Goal: Task Accomplishment & Management: Manage account settings

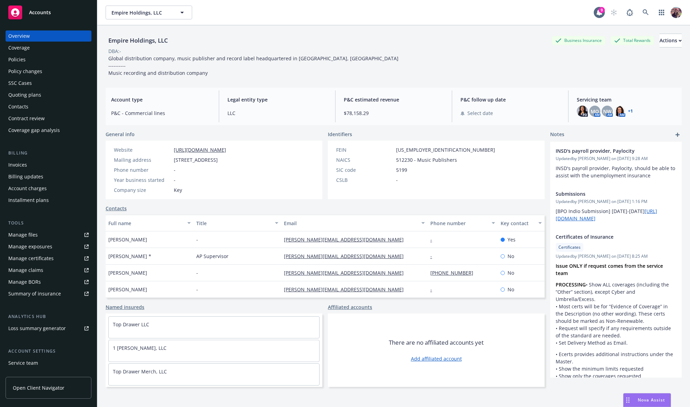
click at [190, 60] on span "Global distribution company, music publisher and record label headquartered in …" at bounding box center [253, 65] width 290 height 21
click at [625, 45] on div "Actions" at bounding box center [670, 40] width 22 height 13
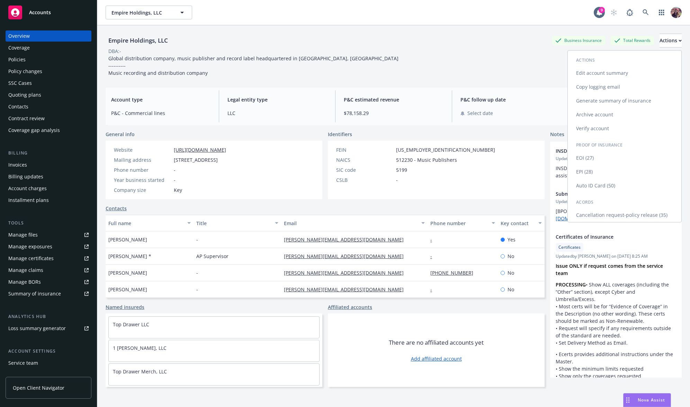
click at [601, 75] on link "Edit account summary" at bounding box center [623, 73] width 113 height 14
select select "US"
select select "LLC"
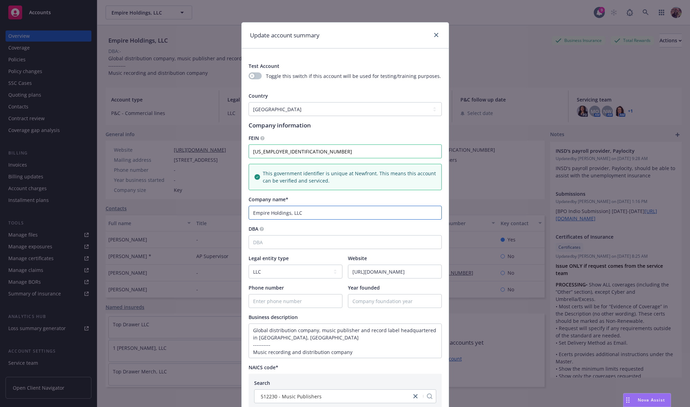
click at [292, 215] on input "Empire Holdings, LLC" at bounding box center [344, 213] width 193 height 14
click at [310, 215] on input "Empire Holdings, LLC" at bounding box center [344, 213] width 193 height 14
click at [438, 35] on div "Update account summary" at bounding box center [345, 35] width 207 height 26
click at [434, 34] on icon "close" at bounding box center [436, 35] width 4 height 4
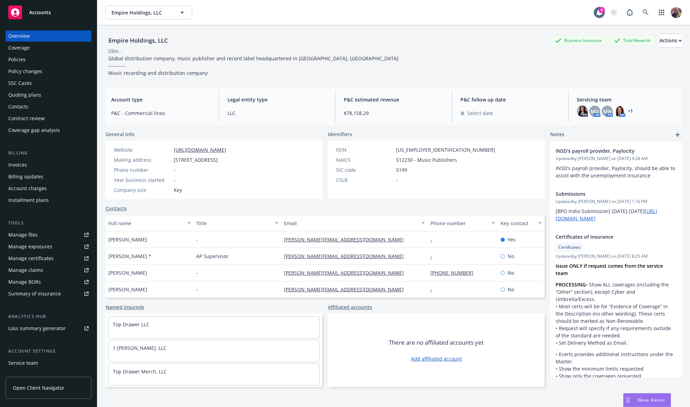
click at [317, 33] on div "Empire Holdings, LLC Business Insurance Total Rewards Actions DBA: - Global dis…" at bounding box center [394, 53] width 576 height 57
click at [29, 74] on div "Policy changes" at bounding box center [25, 71] width 34 height 11
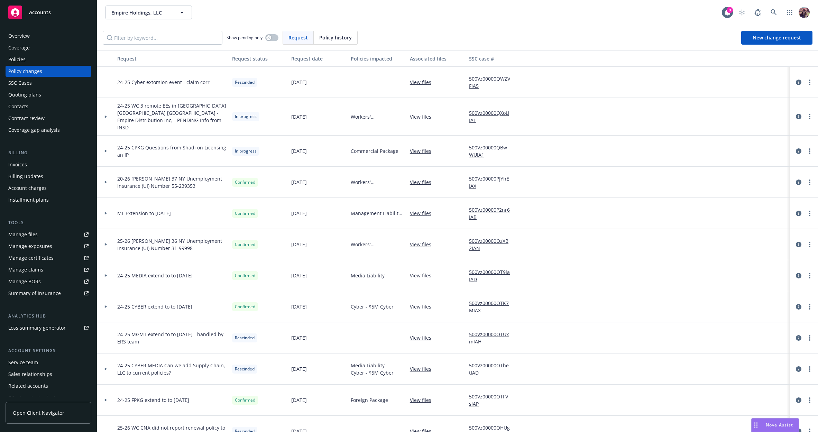
click at [41, 37] on div "Overview" at bounding box center [48, 35] width 80 height 11
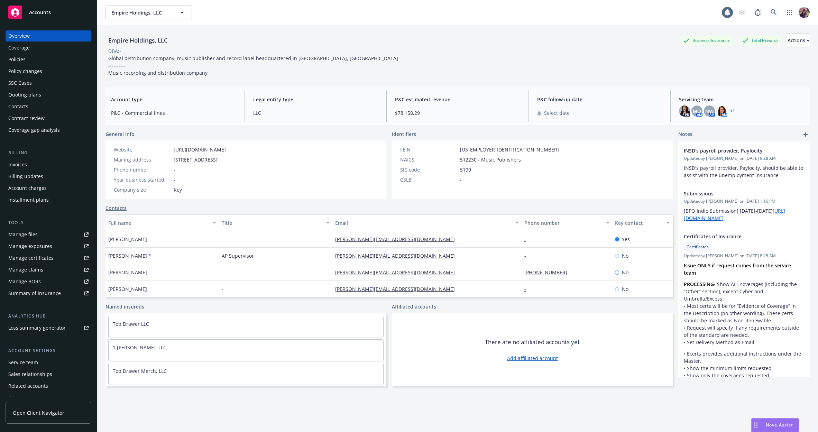
click at [160, 41] on div "Empire Holdings, LLC" at bounding box center [138, 40] width 65 height 9
click at [178, 40] on div "Empire Holdings, LLC Business Insurance Total Rewards Actions" at bounding box center [458, 41] width 704 height 14
click at [177, 40] on div "Empire Holdings, LLC Business Insurance Total Rewards Actions" at bounding box center [458, 41] width 704 height 14
click at [146, 40] on div "Empire Holdings, LLC" at bounding box center [138, 40] width 65 height 9
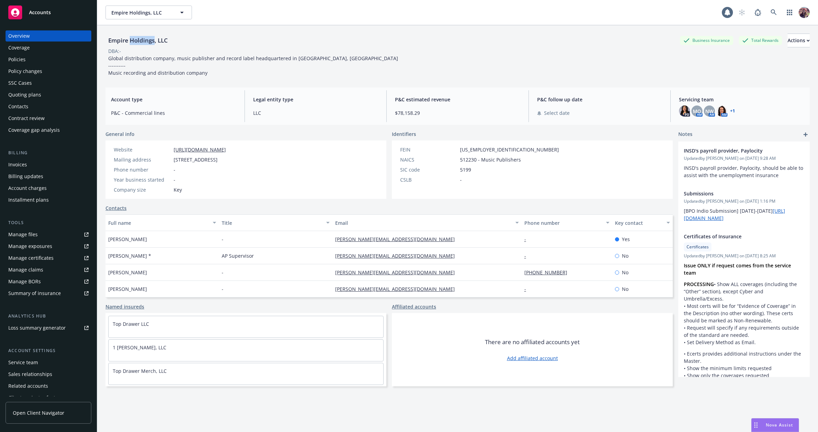
click at [146, 40] on div "Empire Holdings, LLC" at bounding box center [138, 40] width 65 height 9
copy div "Empire Holdings, LLC"
click at [154, 36] on div "Empire Holdings, LLC" at bounding box center [138, 40] width 65 height 9
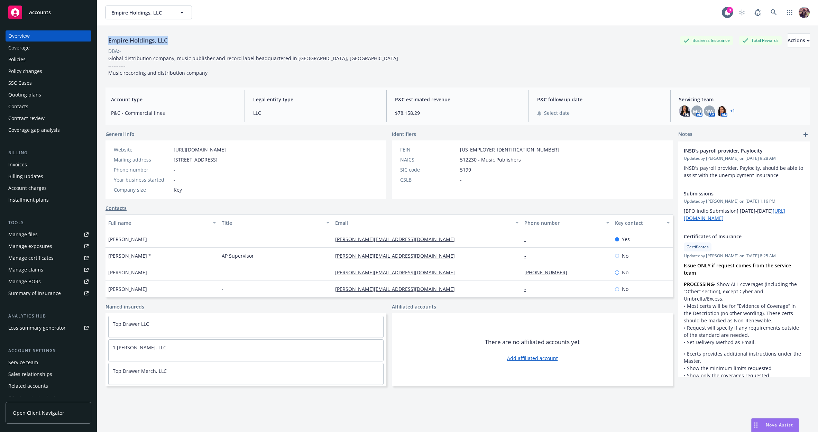
click at [154, 36] on div "Empire Holdings, LLC" at bounding box center [138, 40] width 65 height 9
